Goal: Book appointment/travel/reservation

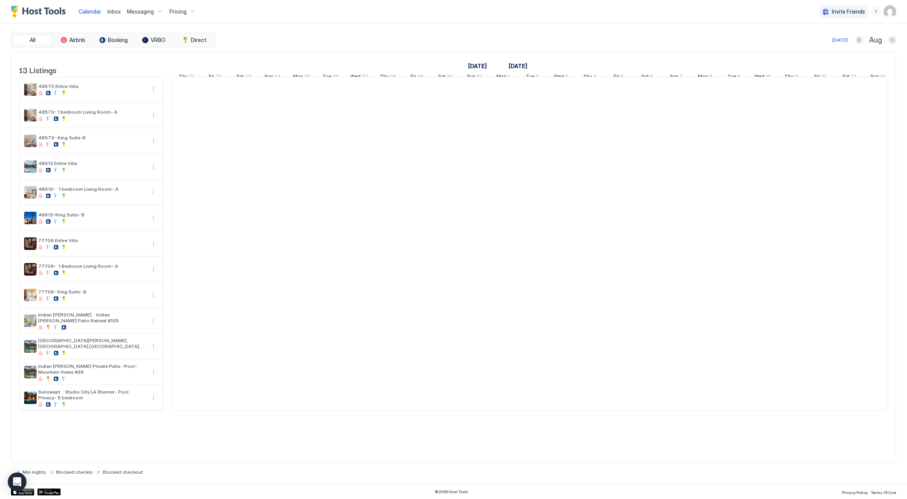
scroll to position [0, 433]
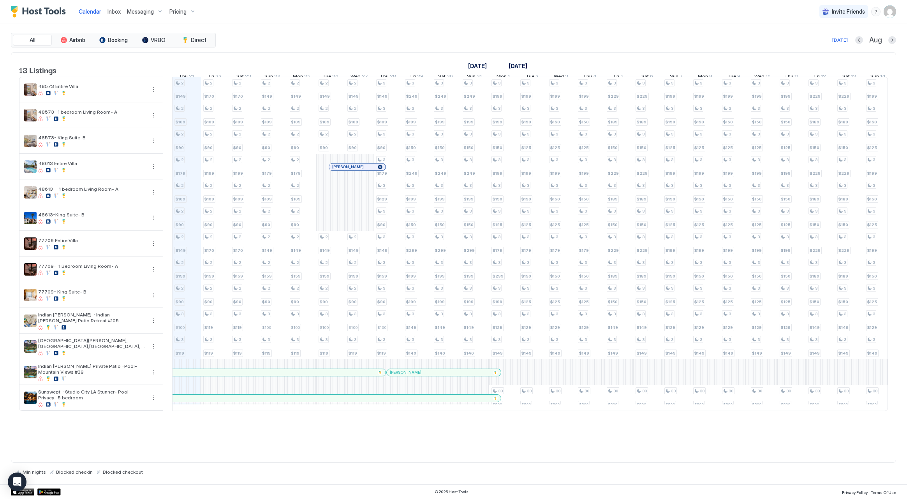
click at [184, 13] on span "Pricing" at bounding box center [177, 11] width 17 height 7
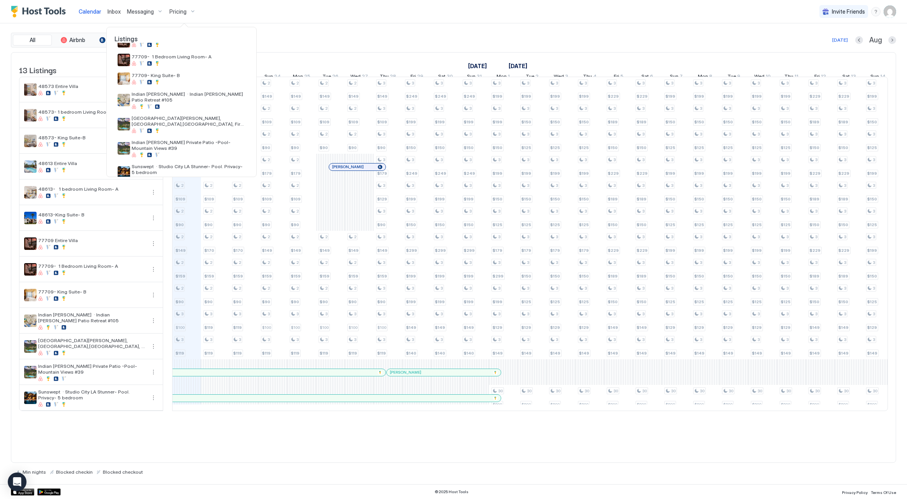
scroll to position [149, 0]
click at [204, 140] on span "Indian [PERSON_NAME] Private Patio -Pool- Mountain Views #39" at bounding box center [189, 146] width 114 height 12
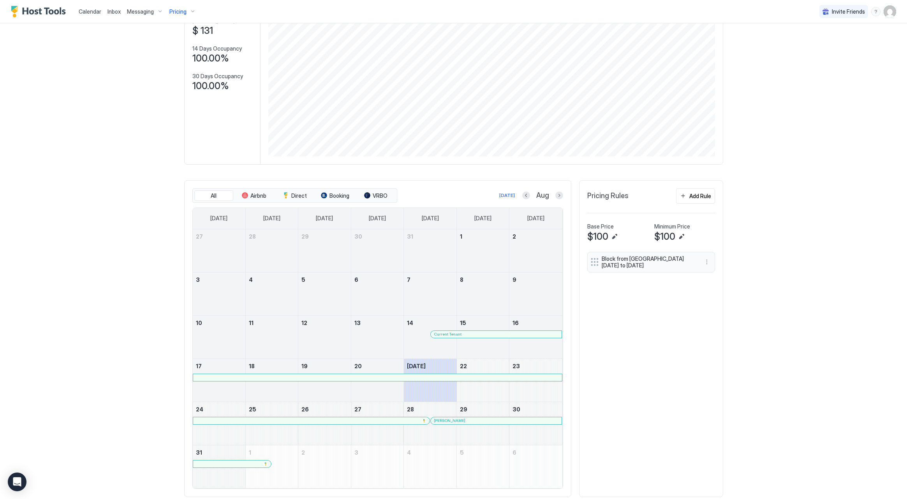
scroll to position [95, 0]
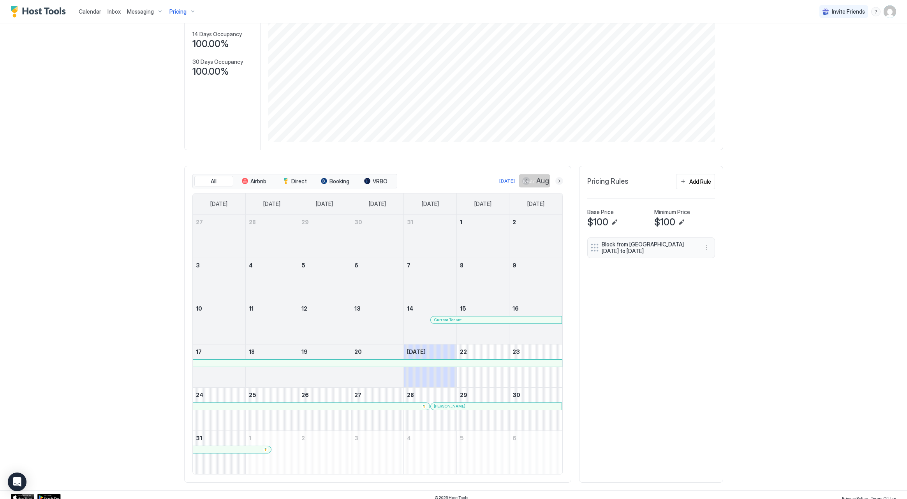
click at [561, 181] on button "Next month" at bounding box center [559, 181] width 8 height 8
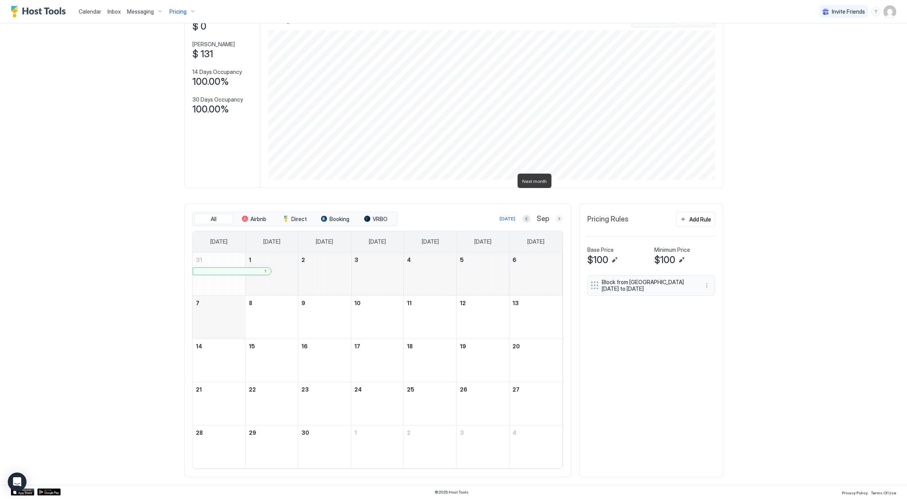
click at [561, 215] on button "Next month" at bounding box center [559, 219] width 8 height 8
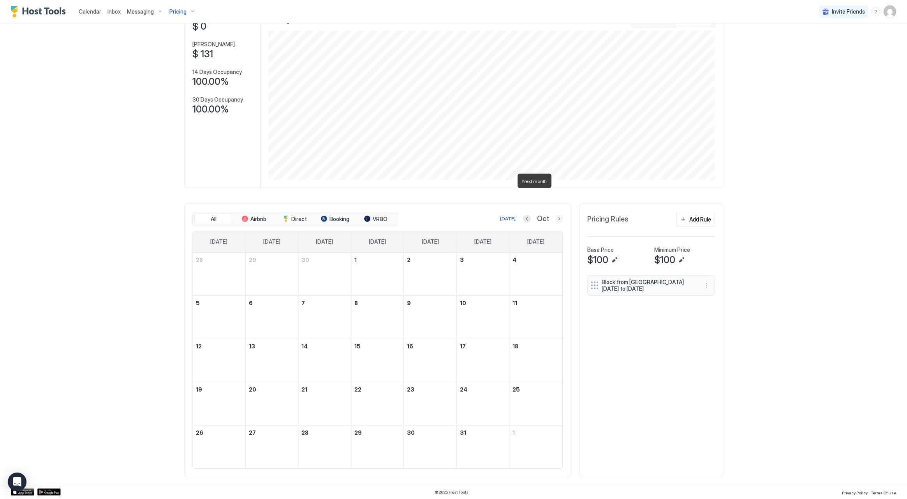
click at [561, 215] on button "Next month" at bounding box center [559, 219] width 8 height 8
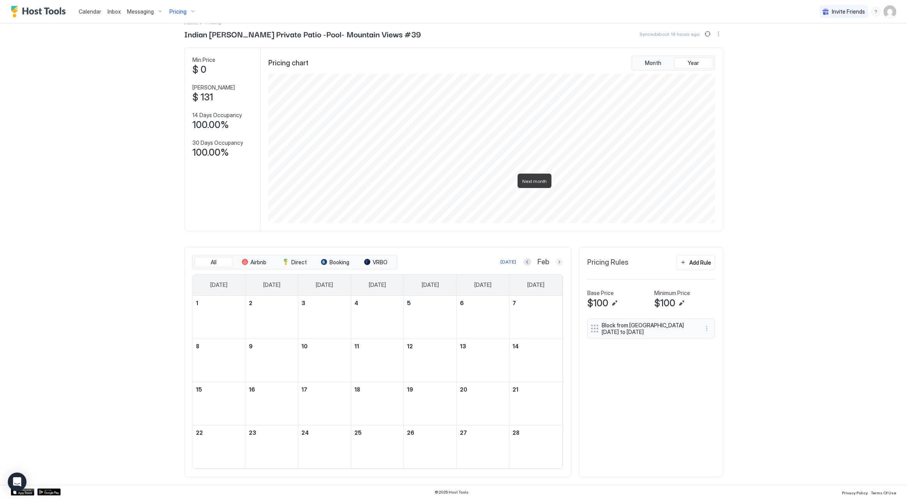
click at [561, 258] on button "Next month" at bounding box center [559, 262] width 8 height 8
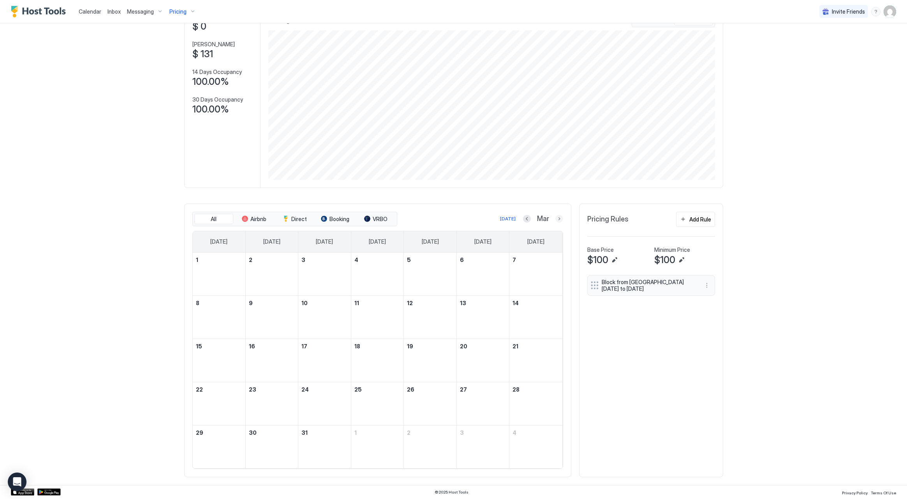
click at [561, 215] on button "Next month" at bounding box center [559, 219] width 8 height 8
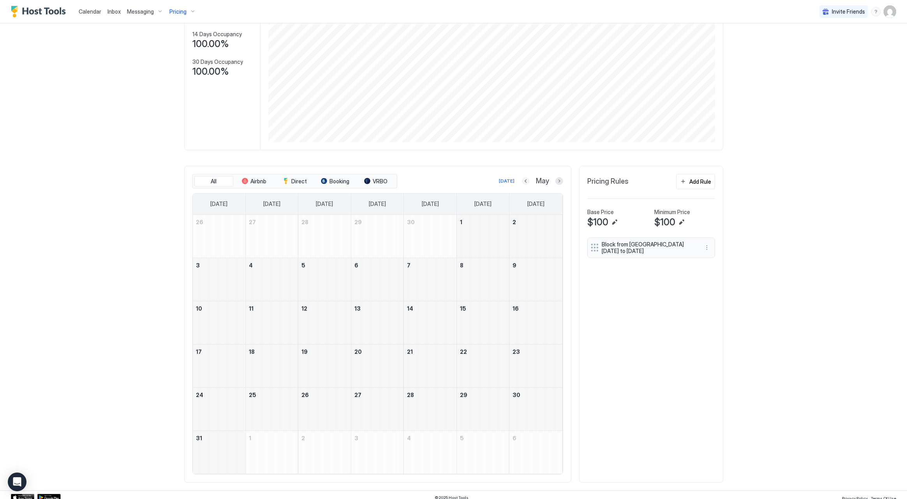
click at [522, 182] on button "Previous month" at bounding box center [526, 181] width 8 height 8
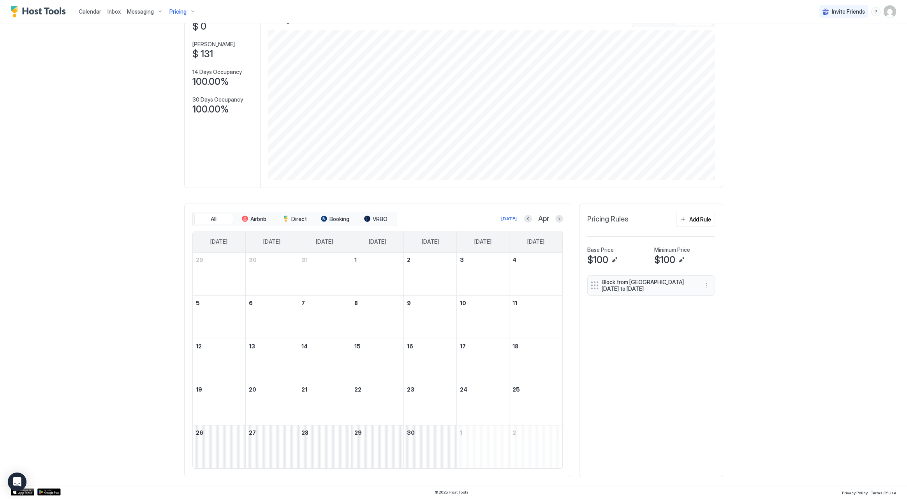
click at [522, 214] on div "[DATE] Apr" at bounding box center [481, 218] width 164 height 9
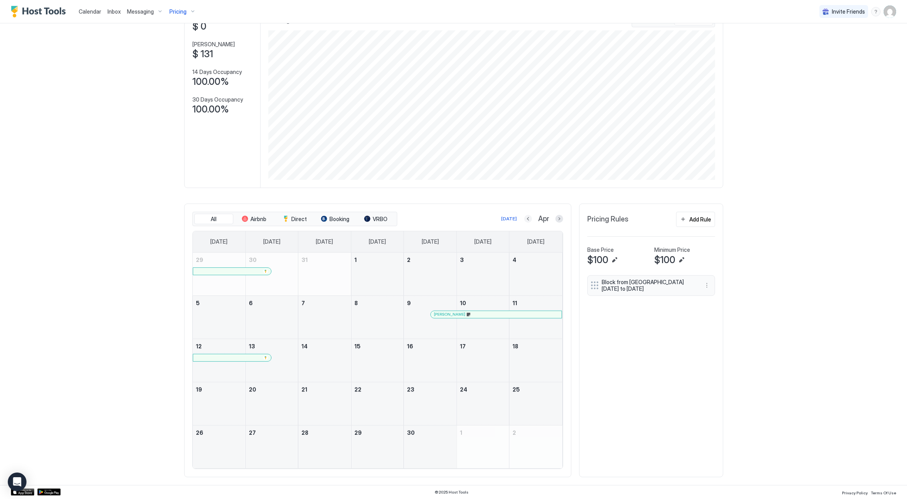
click at [530, 215] on button "Previous month" at bounding box center [528, 219] width 8 height 8
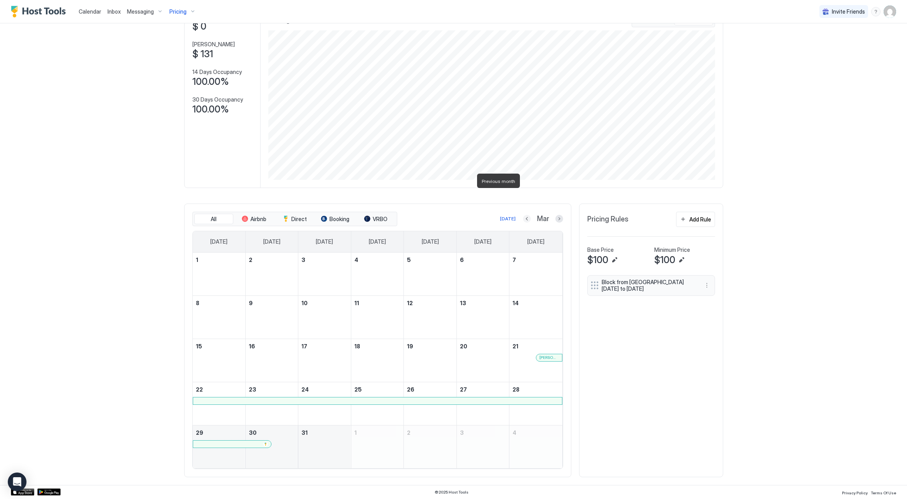
click at [528, 215] on button "Previous month" at bounding box center [527, 219] width 8 height 8
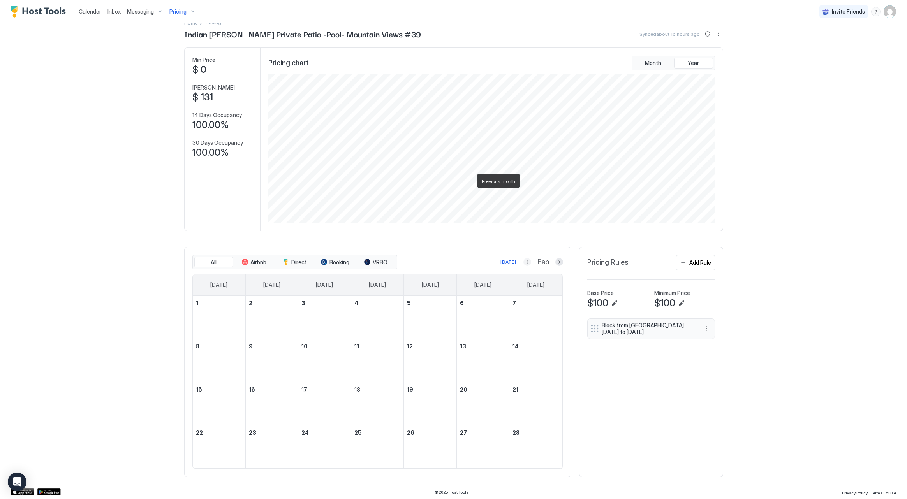
click at [528, 258] on button "Previous month" at bounding box center [527, 262] width 8 height 8
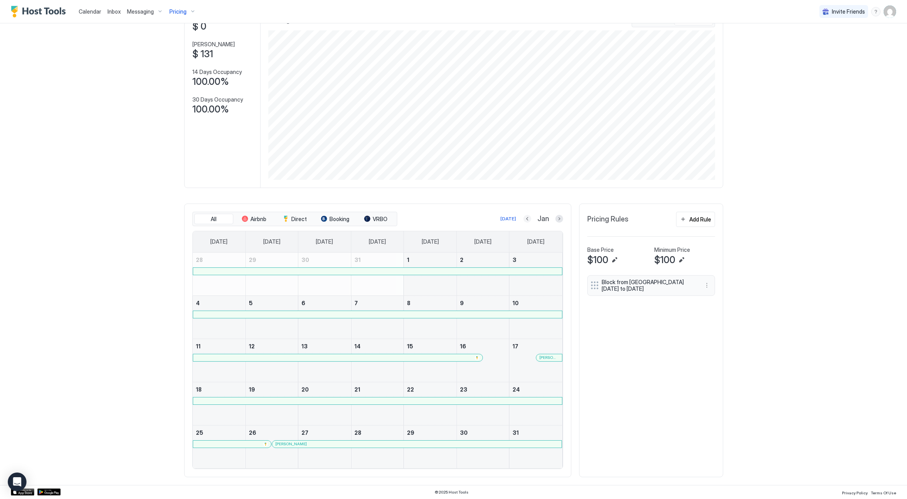
click at [528, 215] on button "Previous month" at bounding box center [527, 219] width 8 height 8
click at [559, 215] on button "Next month" at bounding box center [559, 219] width 8 height 8
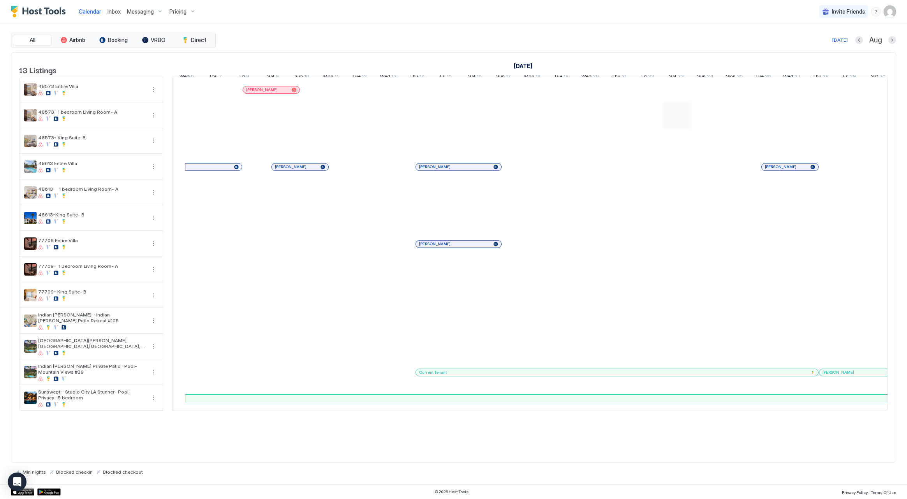
scroll to position [0, 433]
